Goal: Task Accomplishment & Management: Complete application form

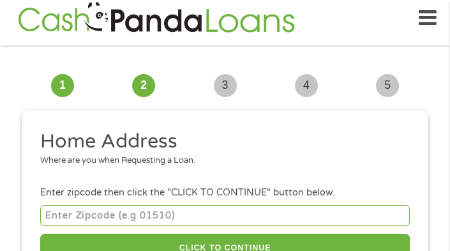
scroll to position [10, 0]
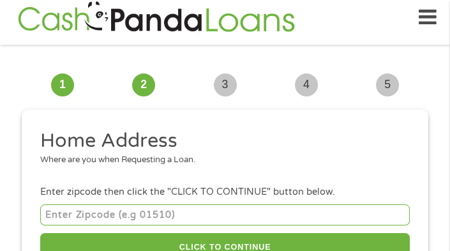
drag, startPoint x: 450, startPoint y: 33, endPoint x: 455, endPoint y: 39, distance: 8.2
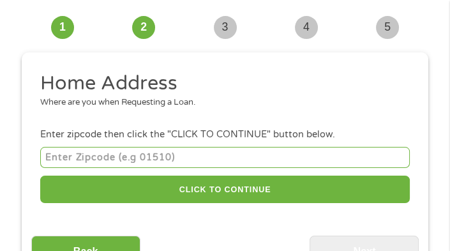
scroll to position [76, 0]
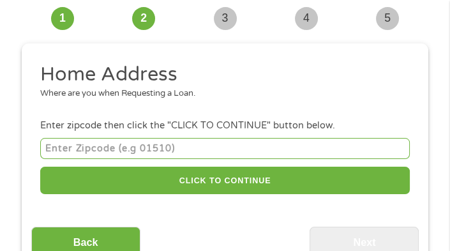
click at [231, 146] on input "number" at bounding box center [225, 148] width 370 height 21
type input "54656"
select select "[US_STATE]"
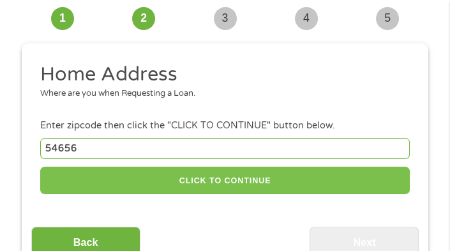
click at [181, 182] on button "CLICK TO CONTINUE" at bounding box center [225, 180] width 370 height 27
type input "54656"
type input "Sparta"
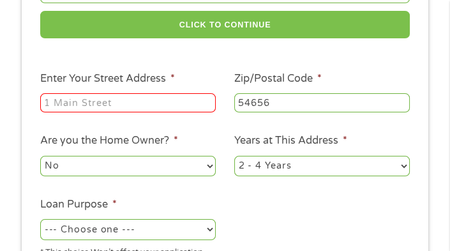
scroll to position [253, 0]
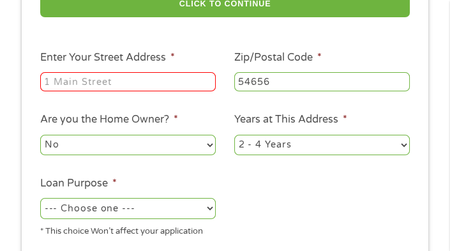
click at [151, 85] on input "Enter Your Street Address *" at bounding box center [128, 81] width 176 height 19
type input "912 [PERSON_NAME] Court"
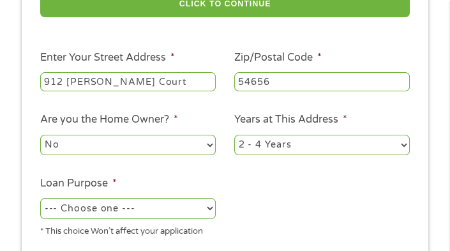
click at [405, 149] on select "1 Year or less 1 - 2 Years 2 - 4 Years Over 4 Years" at bounding box center [322, 145] width 176 height 20
select select "60months"
click at [234, 137] on select "1 Year or less 1 - 2 Years 2 - 4 Years Over 4 Years" at bounding box center [322, 145] width 176 height 20
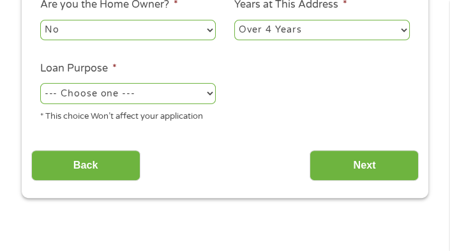
scroll to position [367, 0]
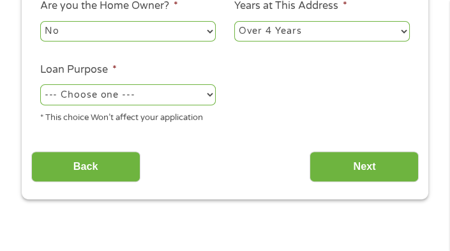
click at [209, 96] on select "--- Choose one --- Pay Bills Debt Consolidation Home Improvement Major Purchase…" at bounding box center [128, 94] width 176 height 20
select select "majorpurchase"
click at [40, 87] on select "--- Choose one --- Pay Bills Debt Consolidation Home Improvement Major Purchase…" at bounding box center [128, 94] width 176 height 20
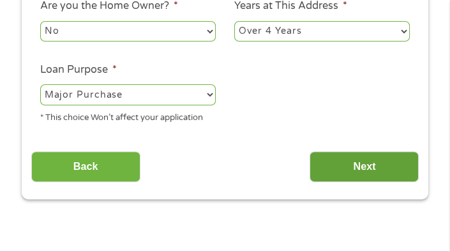
click at [374, 183] on input "Next" at bounding box center [364, 166] width 109 height 31
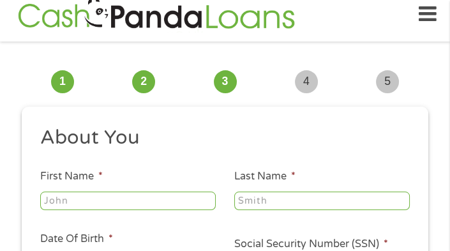
scroll to position [10, 0]
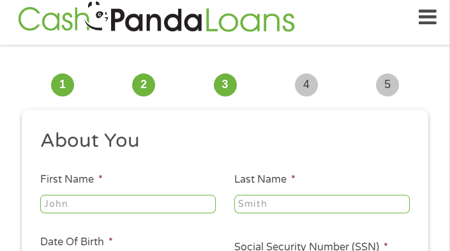
click at [184, 206] on input "First Name *" at bounding box center [128, 204] width 176 height 19
type input "[PERSON_NAME]"
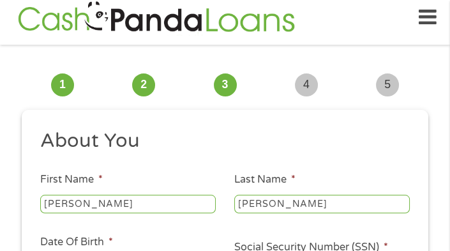
type input "[EMAIL_ADDRESS][DOMAIN_NAME]"
type input "[PHONE_NUMBER]"
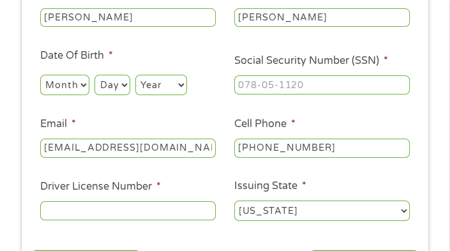
scroll to position [231, 0]
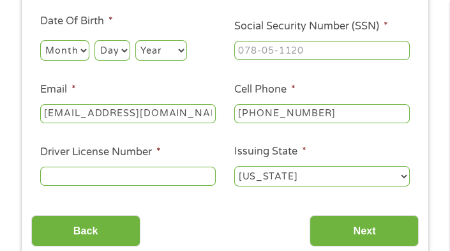
click at [82, 51] on select "Month 1 2 3 4 5 6 7 8 9 10 11 12" at bounding box center [64, 50] width 49 height 20
select select "2"
click at [40, 41] on select "Month 1 2 3 4 5 6 7 8 9 10 11 12" at bounding box center [64, 50] width 49 height 20
click at [130, 47] on select "Day 1 2 3 4 5 6 7 8 9 10 11 12 13 14 15 16 17 18 19 20 21 22 23 24 25 26 27 28 …" at bounding box center [112, 50] width 35 height 20
select select "11"
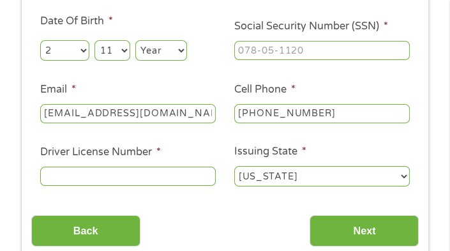
click at [95, 41] on select "Day 1 2 3 4 5 6 7 8 9 10 11 12 13 14 15 16 17 18 19 20 21 22 23 24 25 26 27 28 …" at bounding box center [112, 50] width 35 height 20
click at [179, 52] on select "Year [DATE] 2006 2005 2004 2003 2002 2001 2000 1999 1998 1997 1996 1995 1994 19…" at bounding box center [161, 50] width 52 height 20
click at [192, 167] on div at bounding box center [128, 177] width 176 height 24
click at [184, 49] on select "Year [DATE] 2006 2005 2004 2003 2002 2001 2000 1999 1998 1997 1996 1995 1994 19…" at bounding box center [161, 50] width 52 height 20
select select "1953"
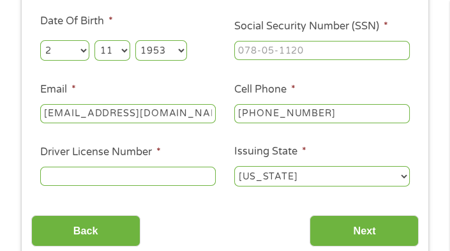
click at [137, 41] on select "Year [DATE] 2006 2005 2004 2003 2002 2001 2000 1999 1998 1997 1996 1995 1994 19…" at bounding box center [161, 50] width 52 height 20
click at [151, 183] on input "Driver License Number *" at bounding box center [128, 176] width 176 height 19
type input "D100-7855-3551-09"
click at [329, 47] on input "___-__-____" at bounding box center [322, 50] width 176 height 19
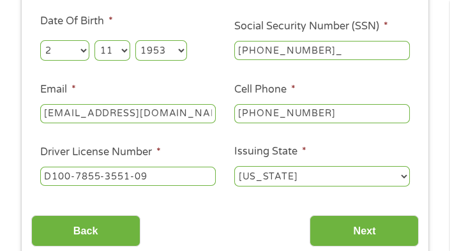
type input "276-54-1947"
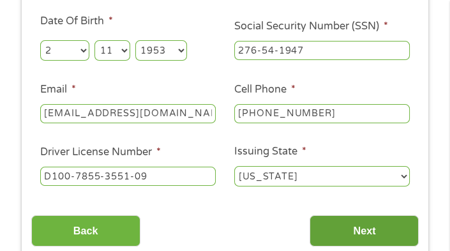
click at [363, 227] on input "Next" at bounding box center [364, 230] width 109 height 31
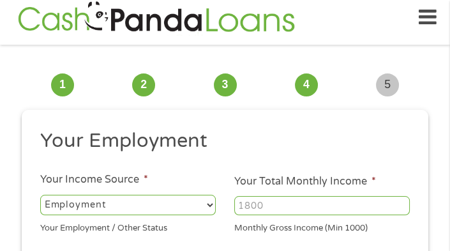
scroll to position [10, 0]
click at [207, 204] on select "--- Choose one --- Employment [DEMOGRAPHIC_DATA] Benefits" at bounding box center [128, 205] width 176 height 20
select select "benefits"
click at [40, 195] on select "--- Choose one --- Employment [DEMOGRAPHIC_DATA] Benefits" at bounding box center [128, 205] width 176 height 20
type input "Other"
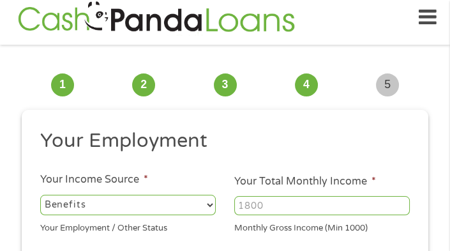
type input "[PHONE_NUMBER]"
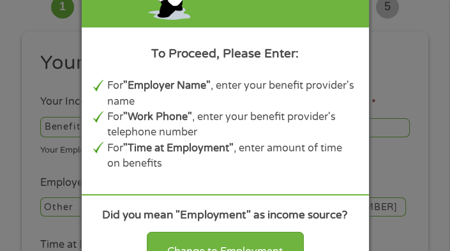
scroll to position [128, 0]
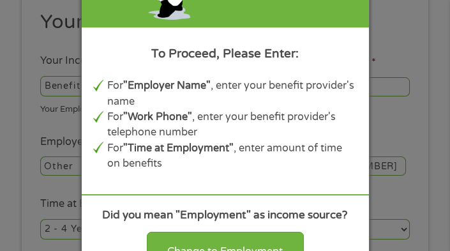
click at [407, 55] on div "Panda Tips To Proceed, Please Enter: For "Employer Name" , enter your benefit p…" at bounding box center [225, 125] width 450 height 251
click at [335, 70] on div "Panda Tips To Proceed, Please Enter: For "Employer Name" , enter your benefit p…" at bounding box center [225, 125] width 287 height 374
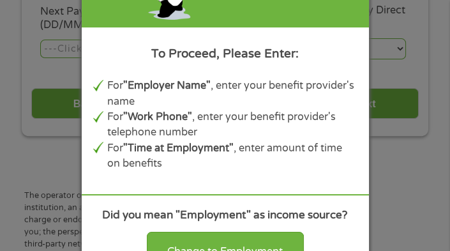
scroll to position [326, 0]
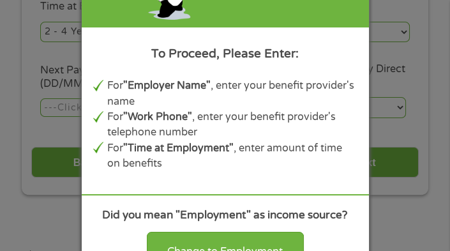
click at [417, 153] on div "Panda Tips To Proceed, Please Enter: For "Employer Name" , enter your benefit p…" at bounding box center [225, 125] width 450 height 251
click at [386, 84] on div "Panda Tips To Proceed, Please Enter: For "Employer Name" , enter your benefit p…" at bounding box center [225, 125] width 450 height 251
click at [257, 56] on div "To Proceed, Please Enter:" at bounding box center [225, 54] width 264 height 18
click at [207, 27] on div "Panda Tips To Proceed, Please Enter: For "Employer Name" , enter your benefit p…" at bounding box center [225, 125] width 287 height 374
click at [54, 78] on div "Panda Tips To Proceed, Please Enter: For "Employer Name" , enter your benefit p…" at bounding box center [225, 125] width 450 height 251
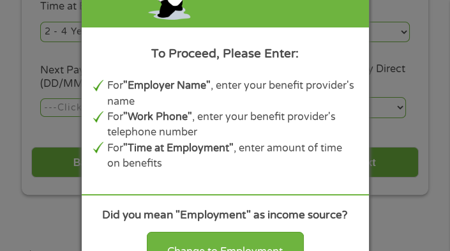
drag, startPoint x: 422, startPoint y: 125, endPoint x: 459, endPoint y: 57, distance: 76.9
click at [422, 125] on div "Panda Tips To Proceed, Please Enter: For "Employer Name" , enter your benefit p…" at bounding box center [225, 125] width 450 height 251
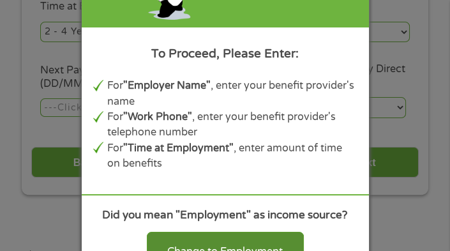
click at [296, 235] on div "Change to Employment" at bounding box center [225, 252] width 157 height 40
select select "fullTime"
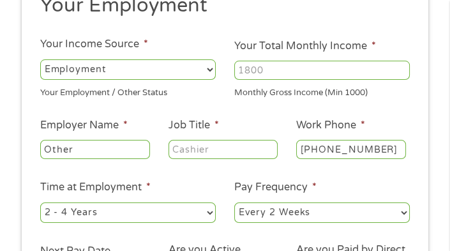
scroll to position [144, 0]
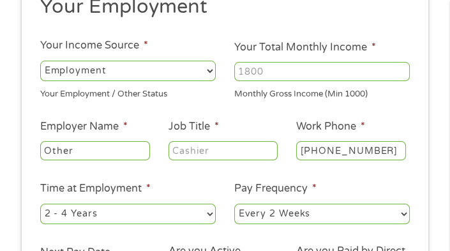
click at [112, 153] on input "Other" at bounding box center [95, 150] width 110 height 19
type input "O"
type input "Social Security"
type input "Retired"
click at [300, 66] on input "Your Total Monthly Income *" at bounding box center [322, 71] width 176 height 19
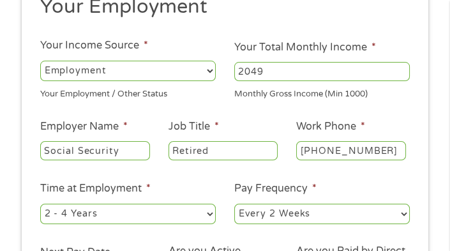
type input "2049"
click at [212, 68] on select "--- Choose one --- Employment [DEMOGRAPHIC_DATA] Benefits" at bounding box center [128, 71] width 176 height 20
select select "benefits"
click at [40, 61] on select "--- Choose one --- Employment [DEMOGRAPHIC_DATA] Benefits" at bounding box center [128, 71] width 176 height 20
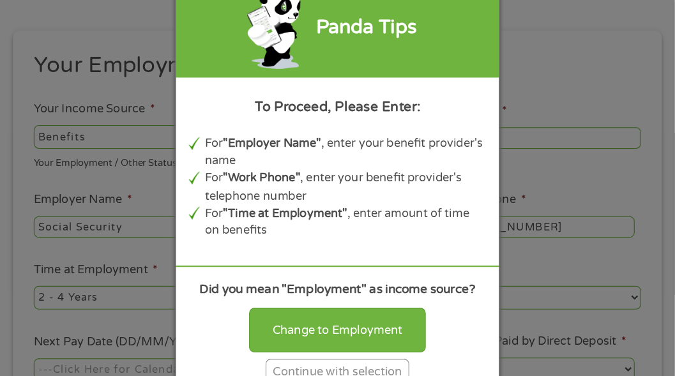
scroll to position [151, 0]
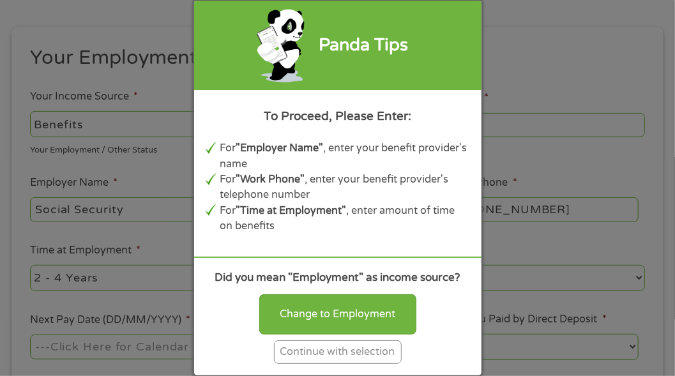
drag, startPoint x: 407, startPoint y: 4, endPoint x: 347, endPoint y: 353, distance: 353.9
click at [347, 353] on div "Continue with selection" at bounding box center [338, 352] width 128 height 24
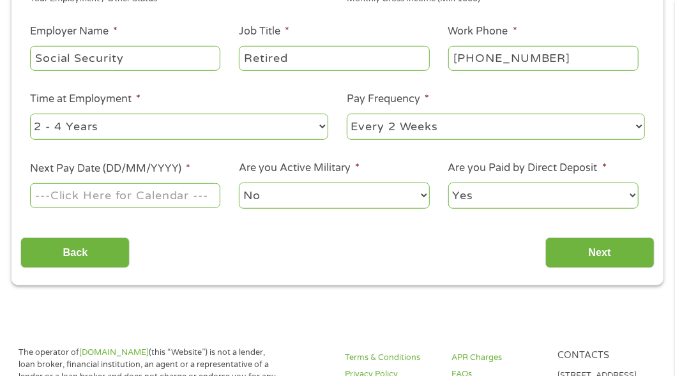
scroll to position [316, 0]
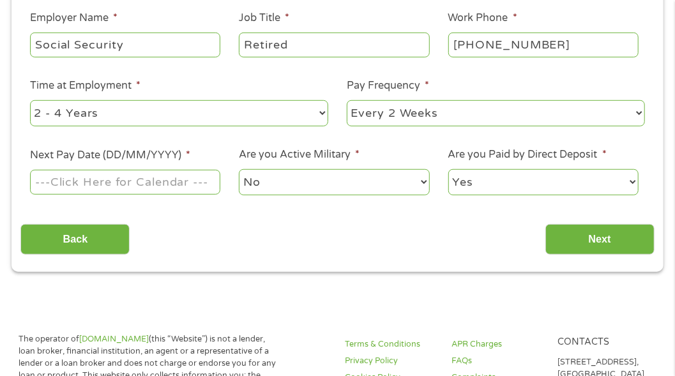
click at [161, 180] on input "Next Pay Date (DD/MM/YYYY) *" at bounding box center [125, 182] width 191 height 24
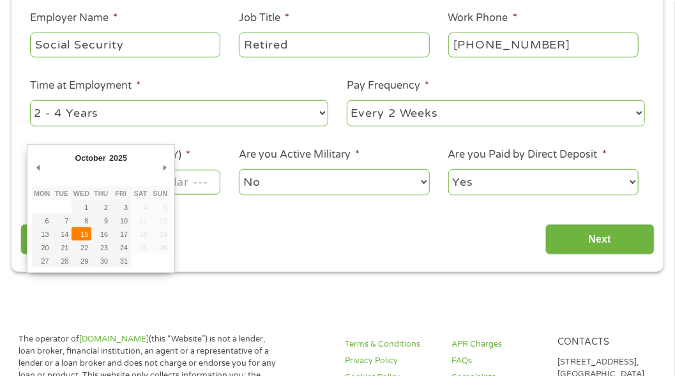
type input "[DATE]"
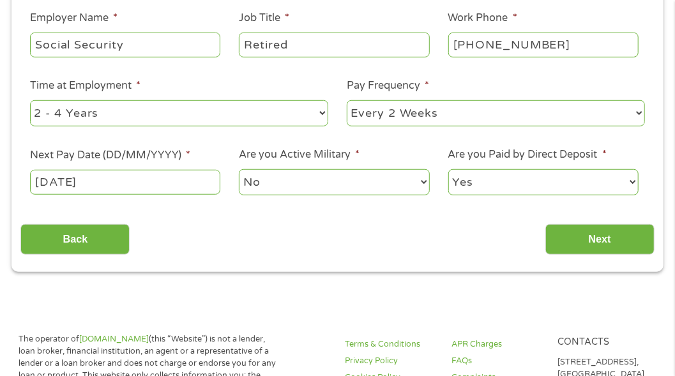
click at [634, 117] on select "--- Choose one --- Every 2 Weeks Every Week Monthly Semi-Monthly" at bounding box center [496, 113] width 298 height 26
select select "monthly"
click at [347, 100] on select "--- Choose one --- Every 2 Weeks Every Week Monthly Semi-Monthly" at bounding box center [496, 113] width 298 height 26
click at [313, 104] on select "--- Choose one --- 1 Year or less 1 - 2 Years 2 - 4 Years Over 4 Years" at bounding box center [179, 113] width 298 height 26
select select "60months"
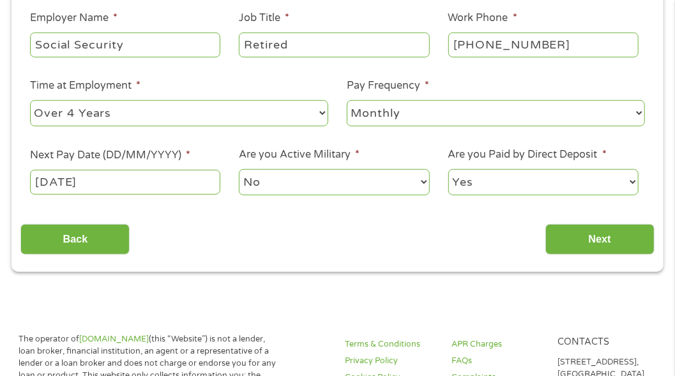
click at [30, 100] on select "--- Choose one --- 1 Year or less 1 - 2 Years 2 - 4 Years Over 4 Years" at bounding box center [179, 113] width 298 height 26
click at [607, 245] on input "Next" at bounding box center [599, 239] width 109 height 31
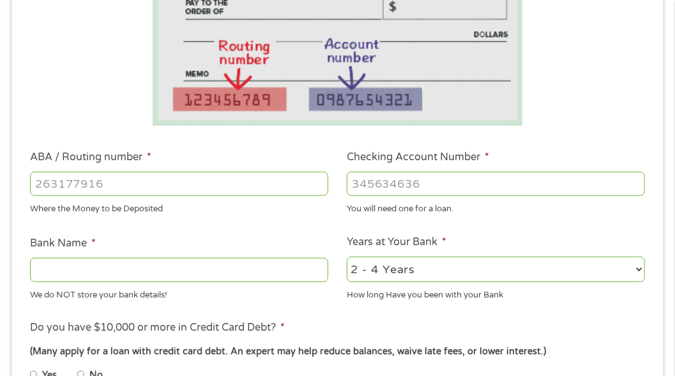
scroll to position [302, 0]
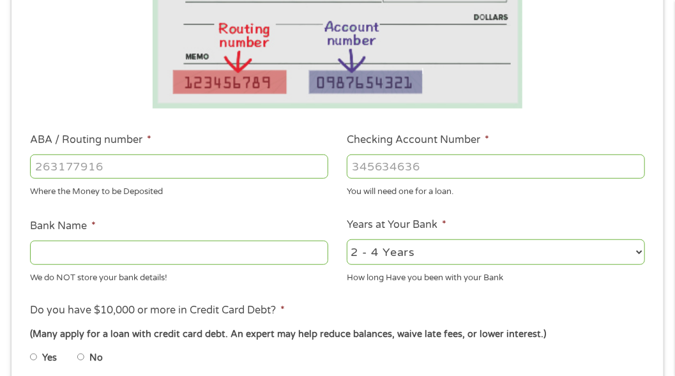
click at [262, 167] on input "ABA / Routing number *" at bounding box center [179, 167] width 298 height 24
type input "075911988"
type input "[PERSON_NAME] FARGO BK NA [US_STATE]"
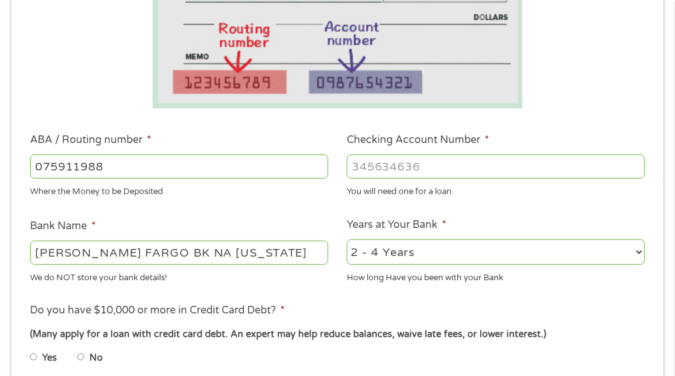
type input "075911988"
click at [429, 169] on input "Checking Account Number *" at bounding box center [496, 167] width 298 height 24
type input "5473029253"
click at [641, 248] on select "2 - 4 Years 6 - 12 Months 1 - 2 Years Over 4 Years" at bounding box center [496, 253] width 298 height 26
select select "60months"
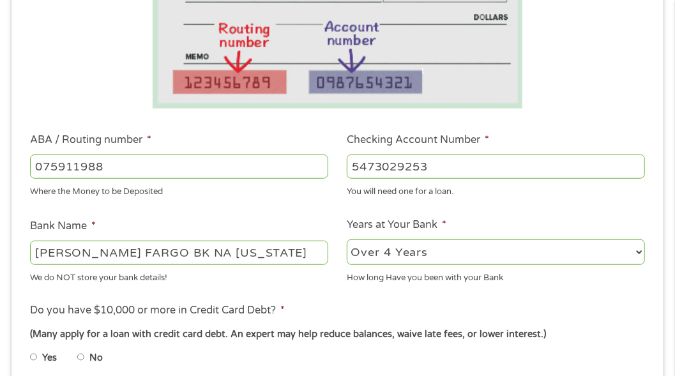
click at [347, 240] on select "2 - 4 Years 6 - 12 Months 1 - 2 Years Over 4 Years" at bounding box center [496, 253] width 298 height 26
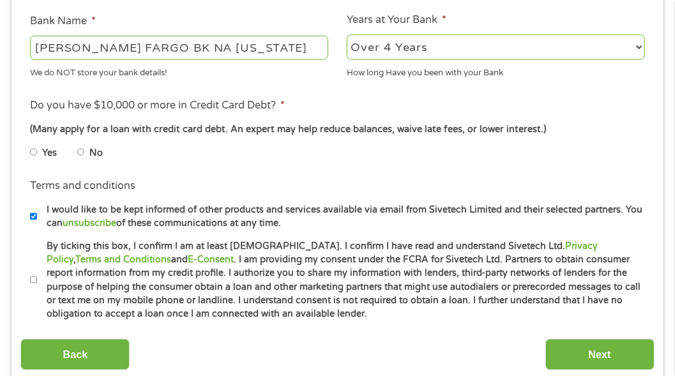
scroll to position [539, 0]
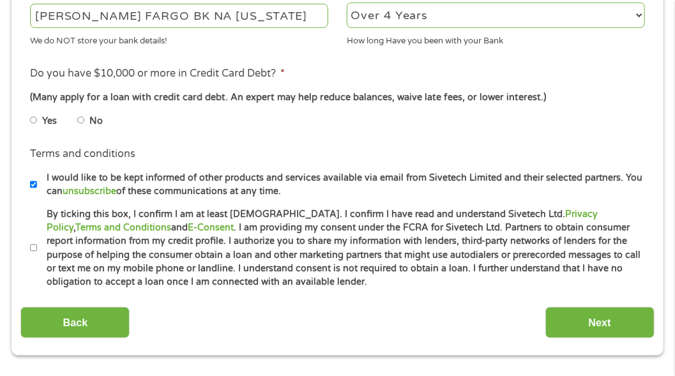
click at [32, 121] on input "Yes" at bounding box center [34, 120] width 8 height 20
radio input "true"
click at [34, 183] on input "I would like to be kept informed of other products and services available via e…" at bounding box center [34, 185] width 8 height 20
checkbox input "false"
click at [33, 253] on input "By ticking this box, I confirm I am at least [DEMOGRAPHIC_DATA]. I confirm I ha…" at bounding box center [34, 248] width 8 height 20
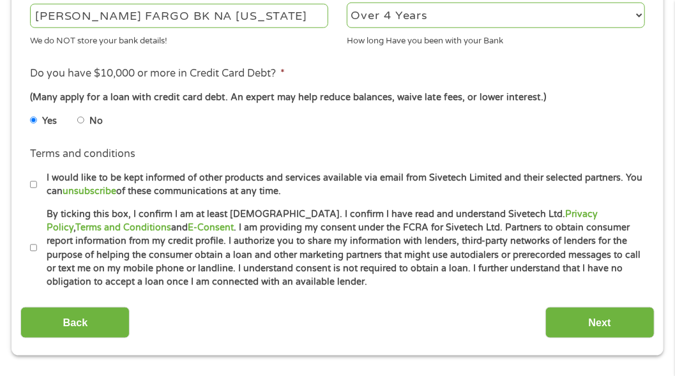
checkbox input "true"
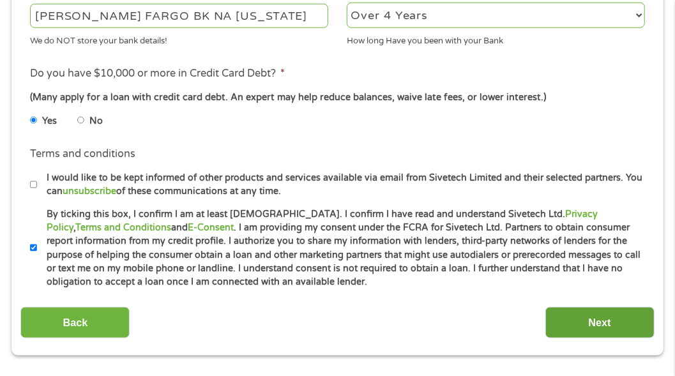
click at [595, 315] on input "Next" at bounding box center [599, 322] width 109 height 31
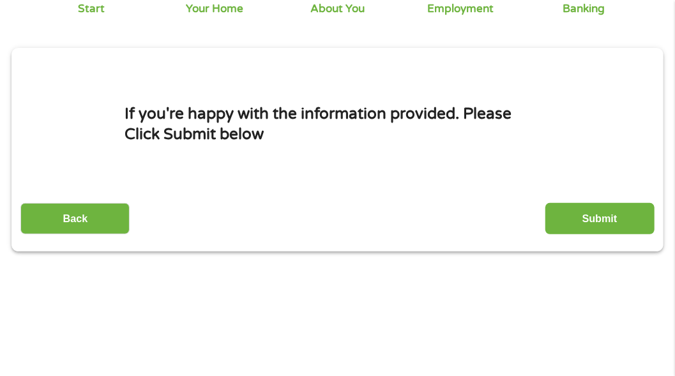
scroll to position [131, 0]
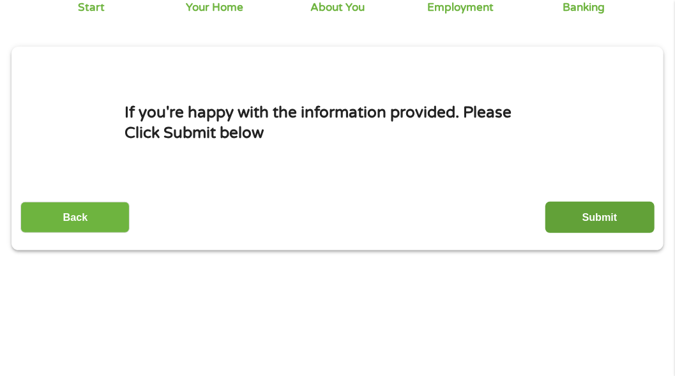
click at [600, 220] on input "Submit" at bounding box center [599, 217] width 109 height 31
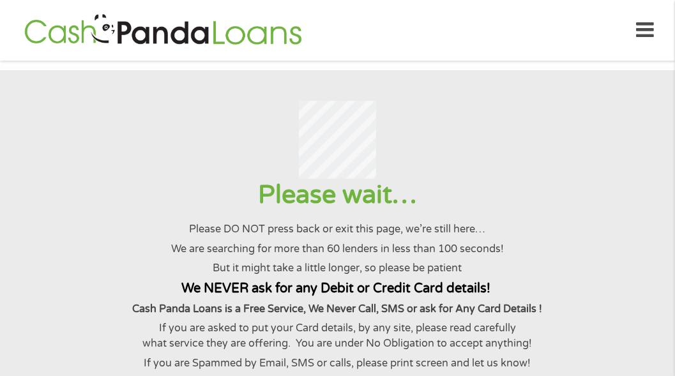
scroll to position [0, 0]
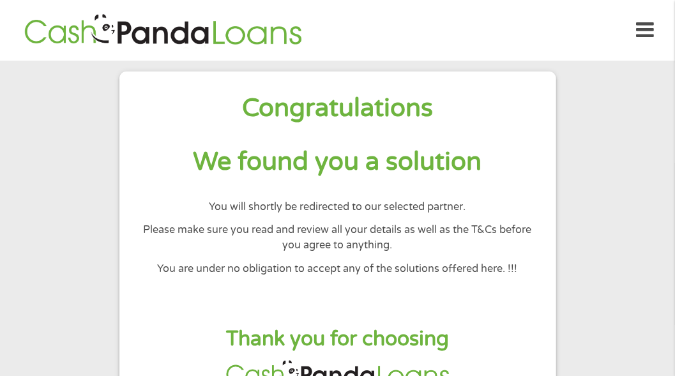
drag, startPoint x: 673, startPoint y: 81, endPoint x: 673, endPoint y: 89, distance: 8.3
click at [673, 89] on section "Congratulations We found you a solution You will shortly be redirected to our s…" at bounding box center [337, 240] width 675 height 358
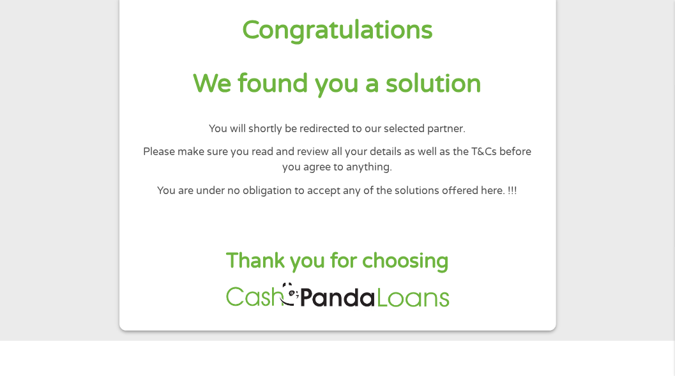
scroll to position [79, 0]
